Goal: Task Accomplishment & Management: Use online tool/utility

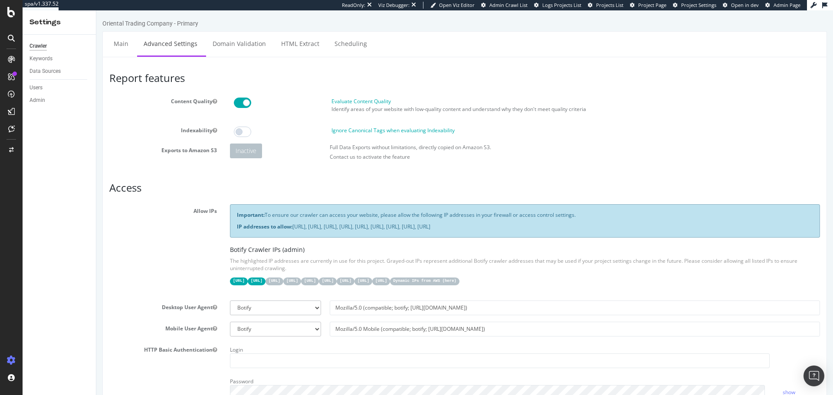
scroll to position [12, 0]
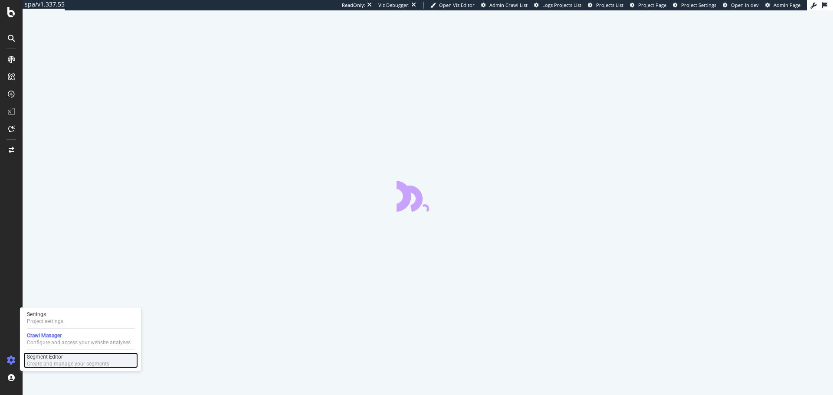
click at [47, 357] on div "Segment Editor" at bounding box center [68, 357] width 82 height 7
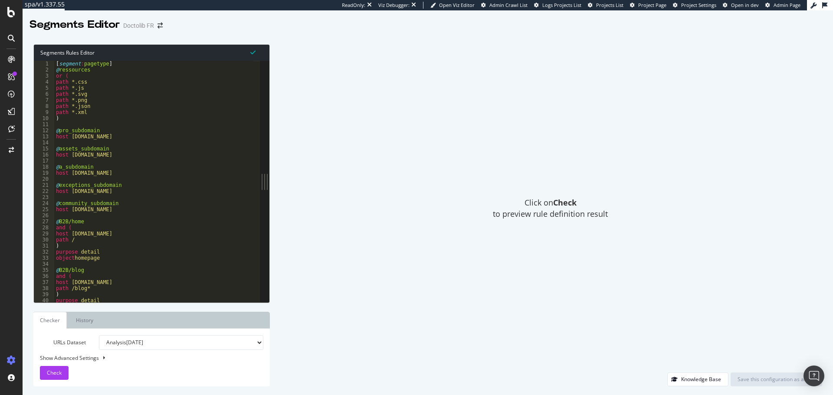
click at [151, 118] on div "[ segment : pagetype ] @ ressources or ( path *.css path *.js path *.svg path *…" at bounding box center [153, 188] width 199 height 254
type textarea "path *.xwd )"
